Goal: Understand process/instructions: Learn how to perform a task or action

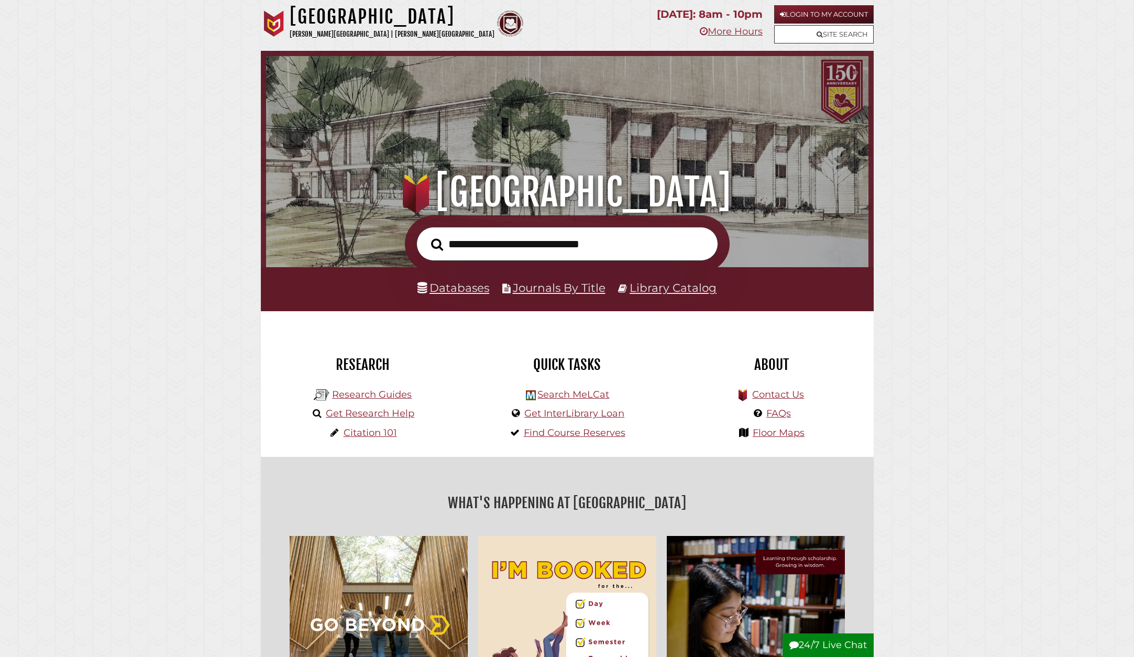
scroll to position [199, 597]
click at [544, 428] on link "Find Course Reserves" at bounding box center [575, 433] width 102 height 12
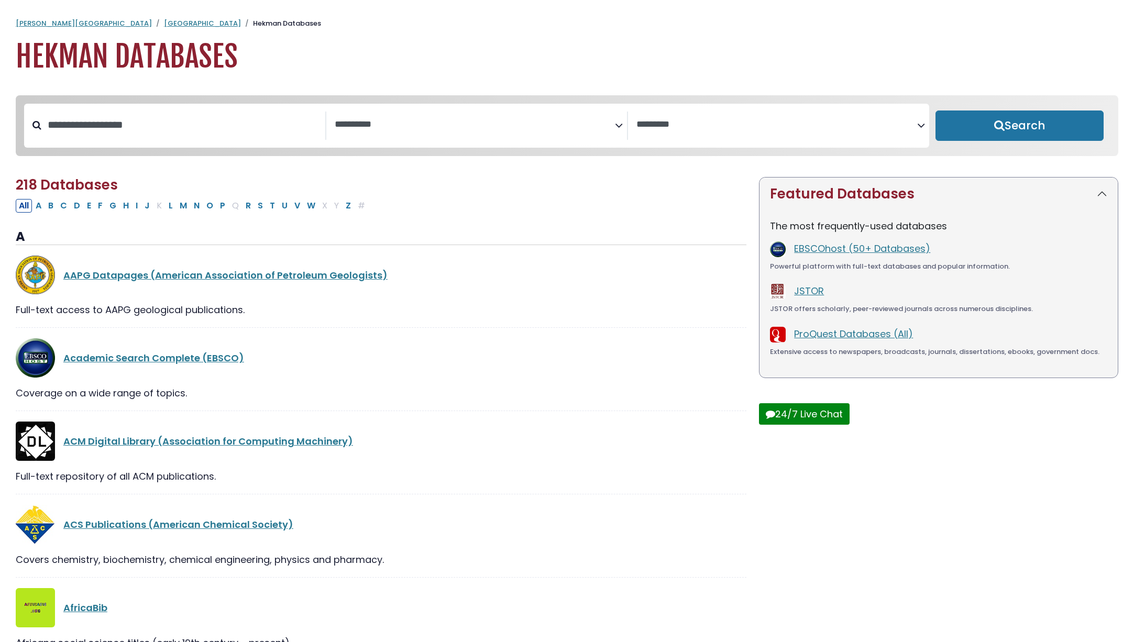
select select "Database Subject Filter"
select select "Database Vendors Filter"
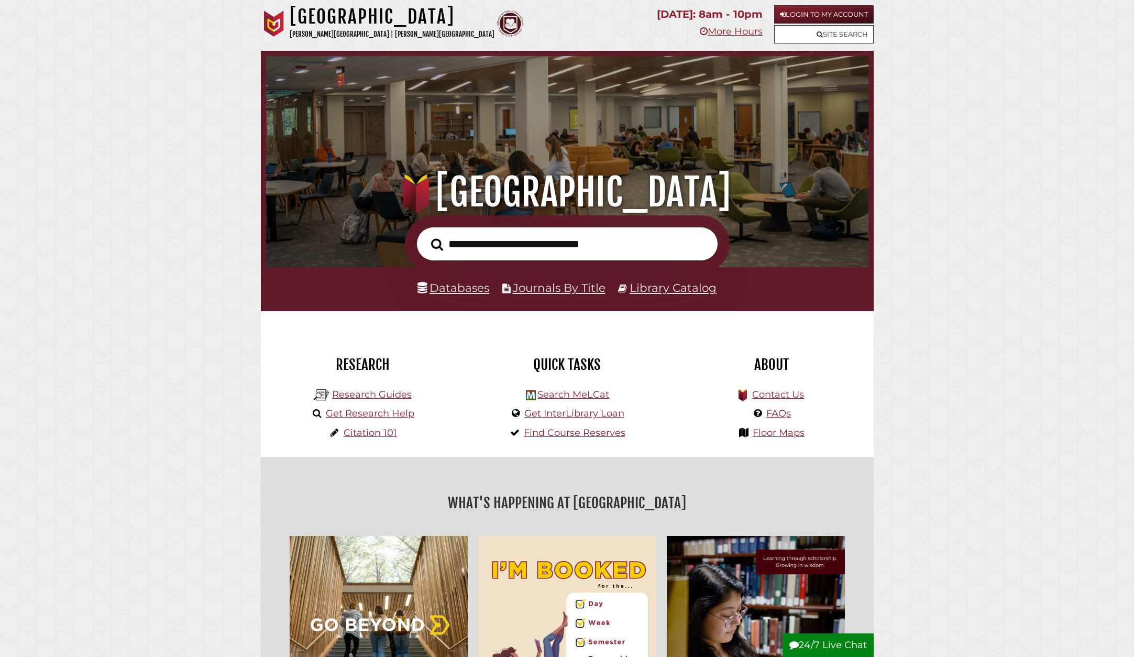
scroll to position [199, 597]
click at [465, 245] on input "text" at bounding box center [567, 244] width 302 height 34
type input "**********"
click at [437, 244] on button "Search" at bounding box center [437, 244] width 23 height 19
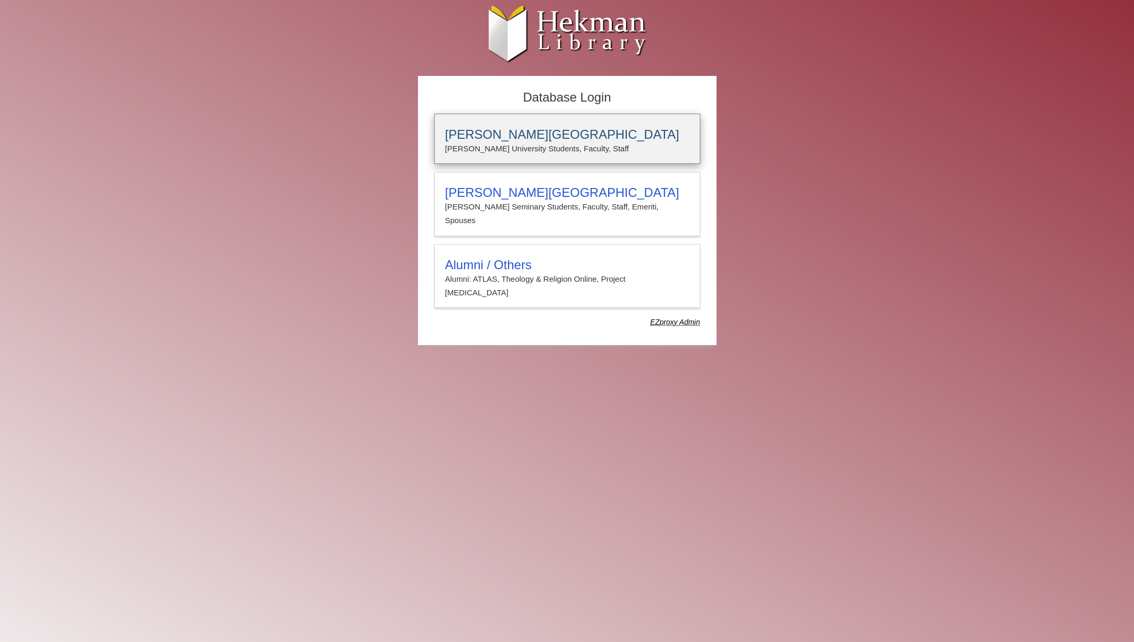
click at [535, 136] on h3 "[PERSON_NAME][GEOGRAPHIC_DATA]" at bounding box center [567, 134] width 244 height 15
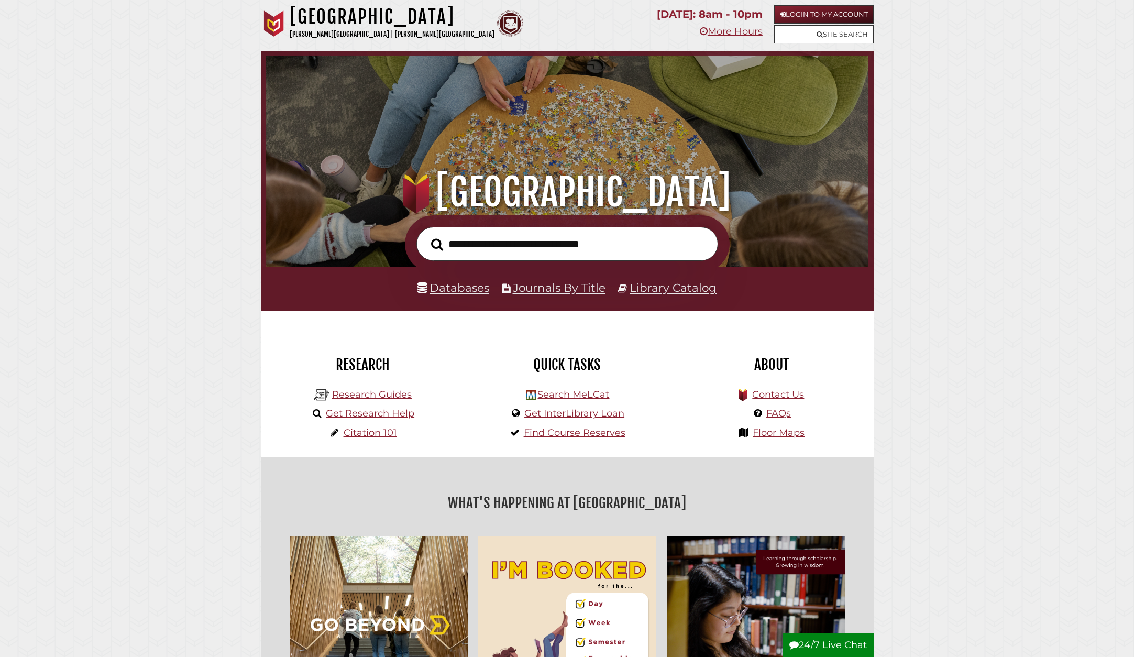
click at [798, 30] on link "Site Search" at bounding box center [824, 34] width 100 height 18
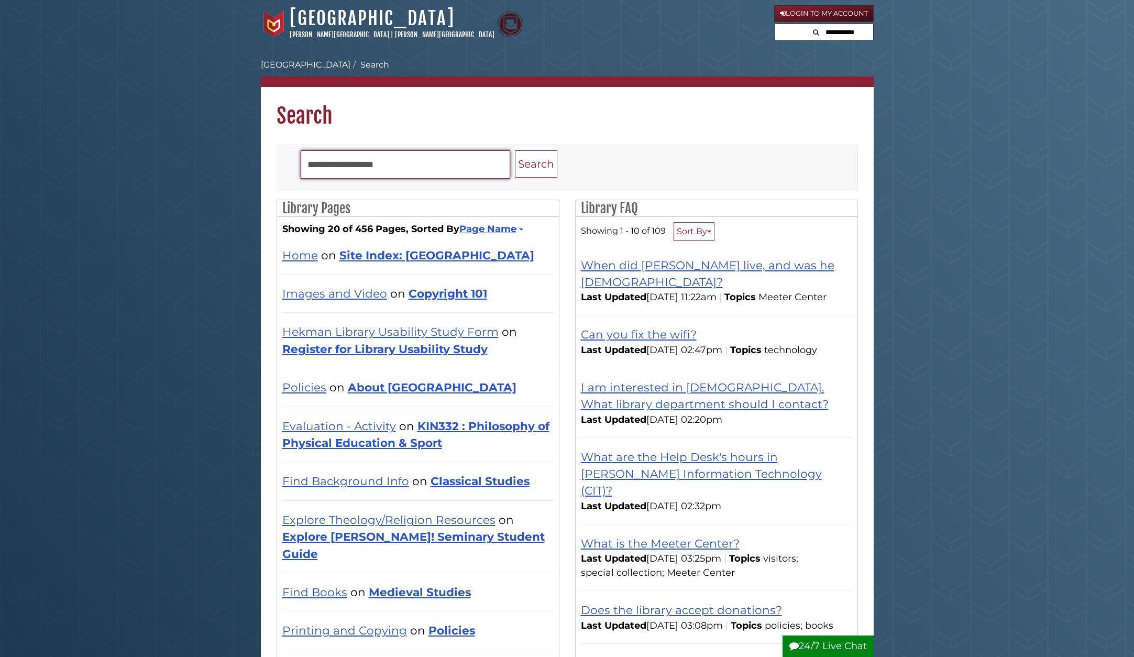
click at [372, 164] on input "Search" at bounding box center [406, 164] width 210 height 28
type input "**********"
click at [535, 163] on button "Search" at bounding box center [536, 164] width 42 height 28
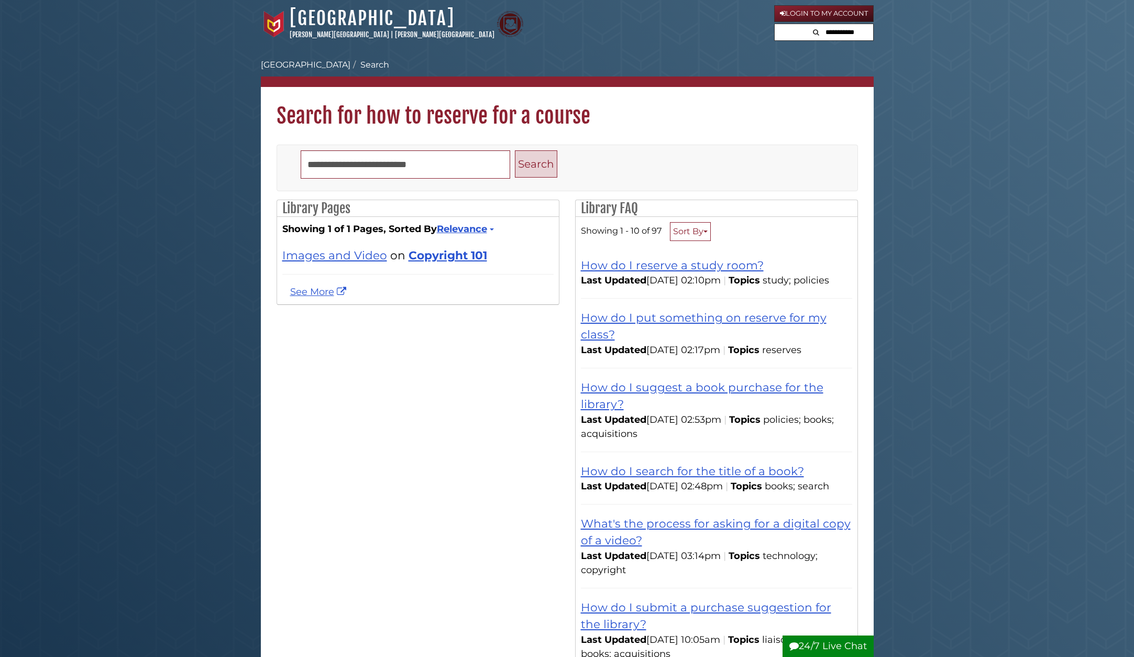
click at [539, 165] on button "Search" at bounding box center [536, 164] width 42 height 28
click at [607, 338] on div "How do I put something on reserve for my class?" at bounding box center [716, 326] width 271 height 34
click at [604, 331] on link "How do I put something on reserve for my class?" at bounding box center [704, 326] width 246 height 30
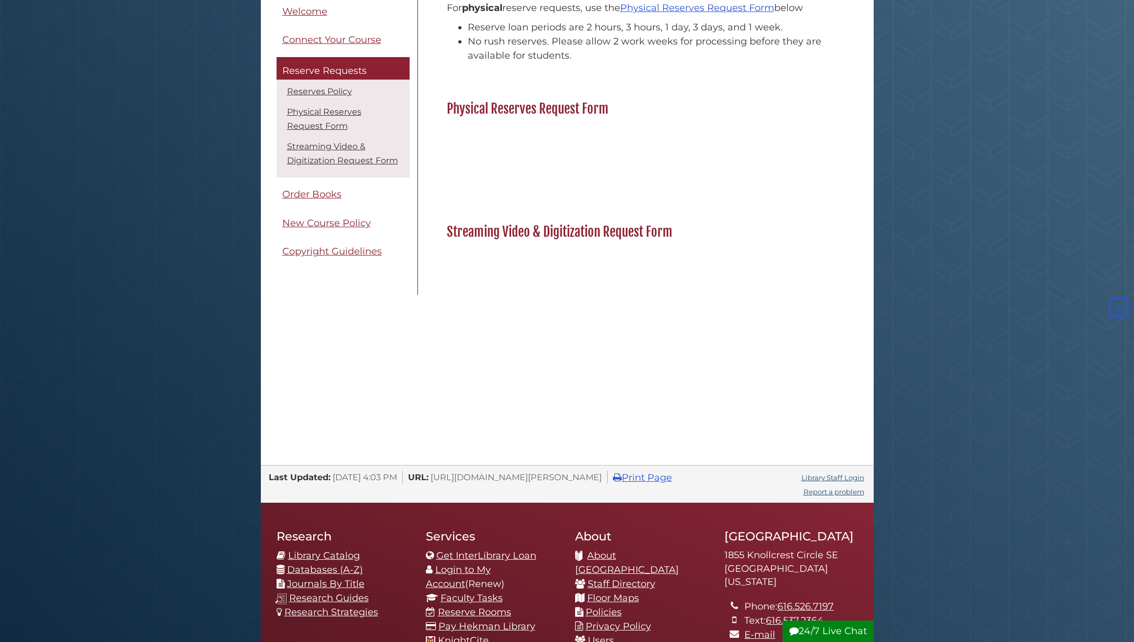
scroll to position [226, 0]
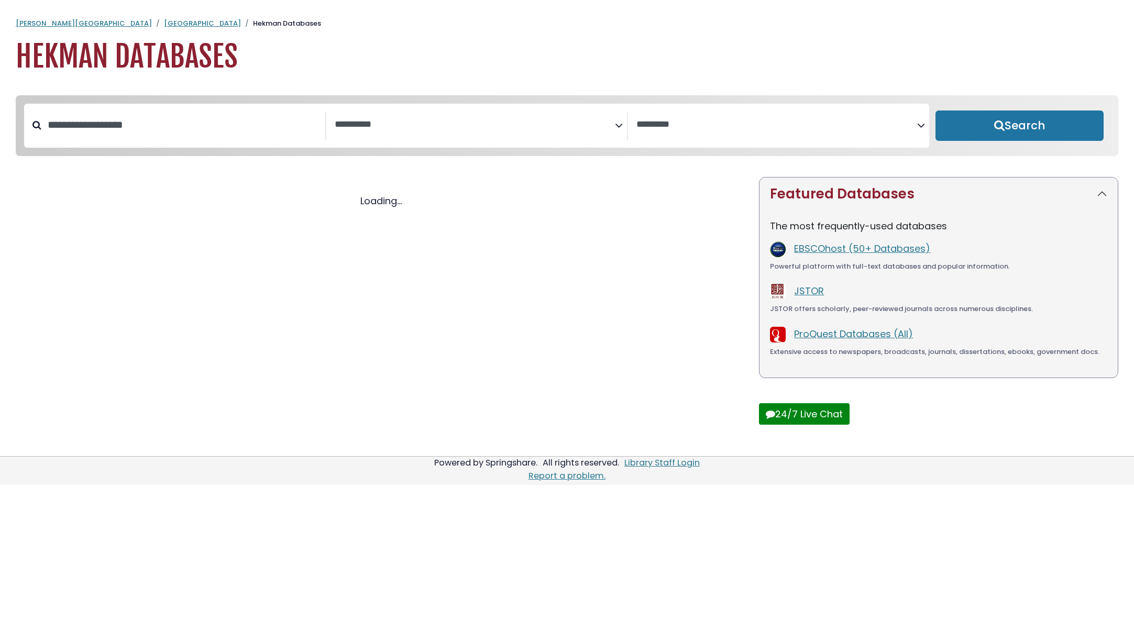
select select "Database Subject Filter"
select select "Database Vendors Filter"
select select "Database Subject Filter"
select select "Database Vendors Filter"
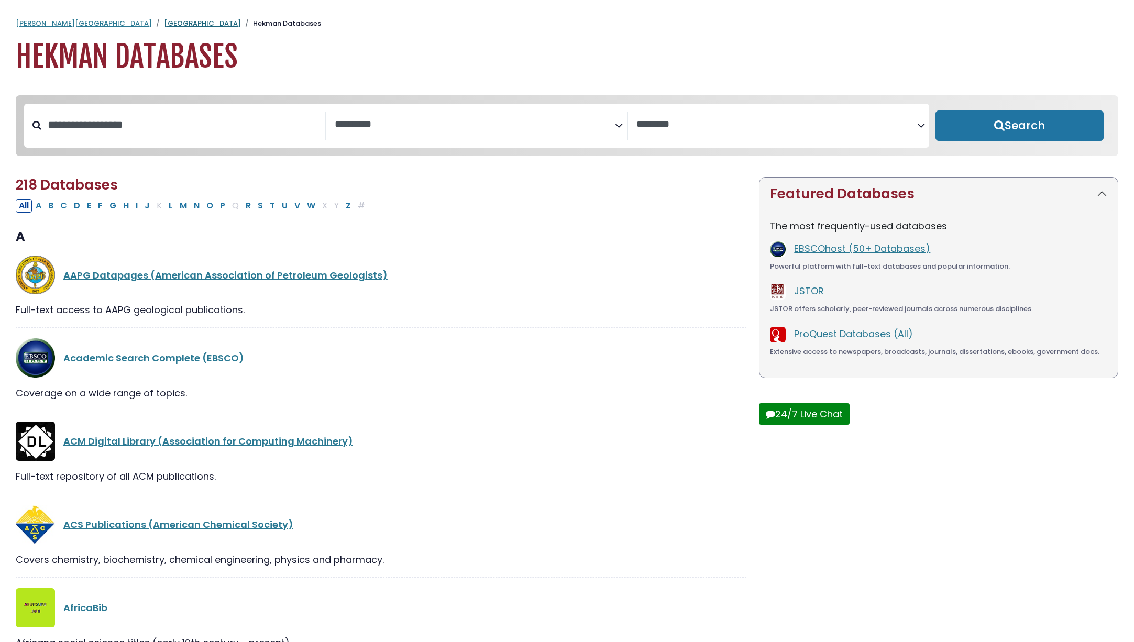
click at [164, 24] on link "[GEOGRAPHIC_DATA]" at bounding box center [202, 23] width 77 height 10
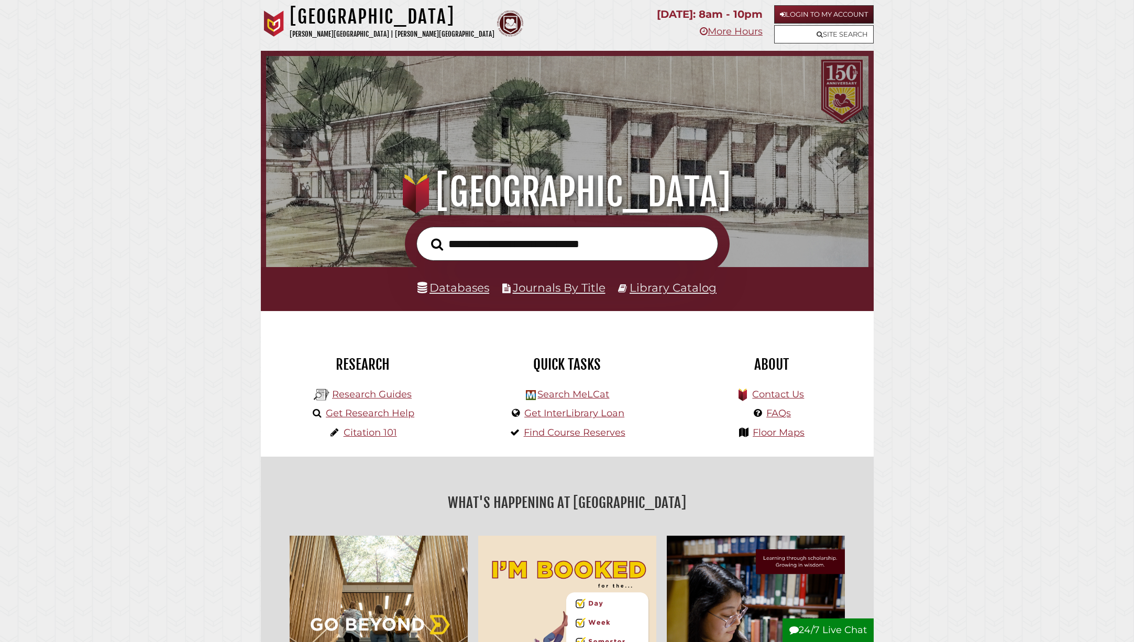
scroll to position [199, 597]
click at [453, 248] on input "text" at bounding box center [567, 244] width 302 height 34
type input "**********"
click at [437, 244] on button "Search" at bounding box center [437, 244] width 23 height 19
